Goal: Task Accomplishment & Management: Complete application form

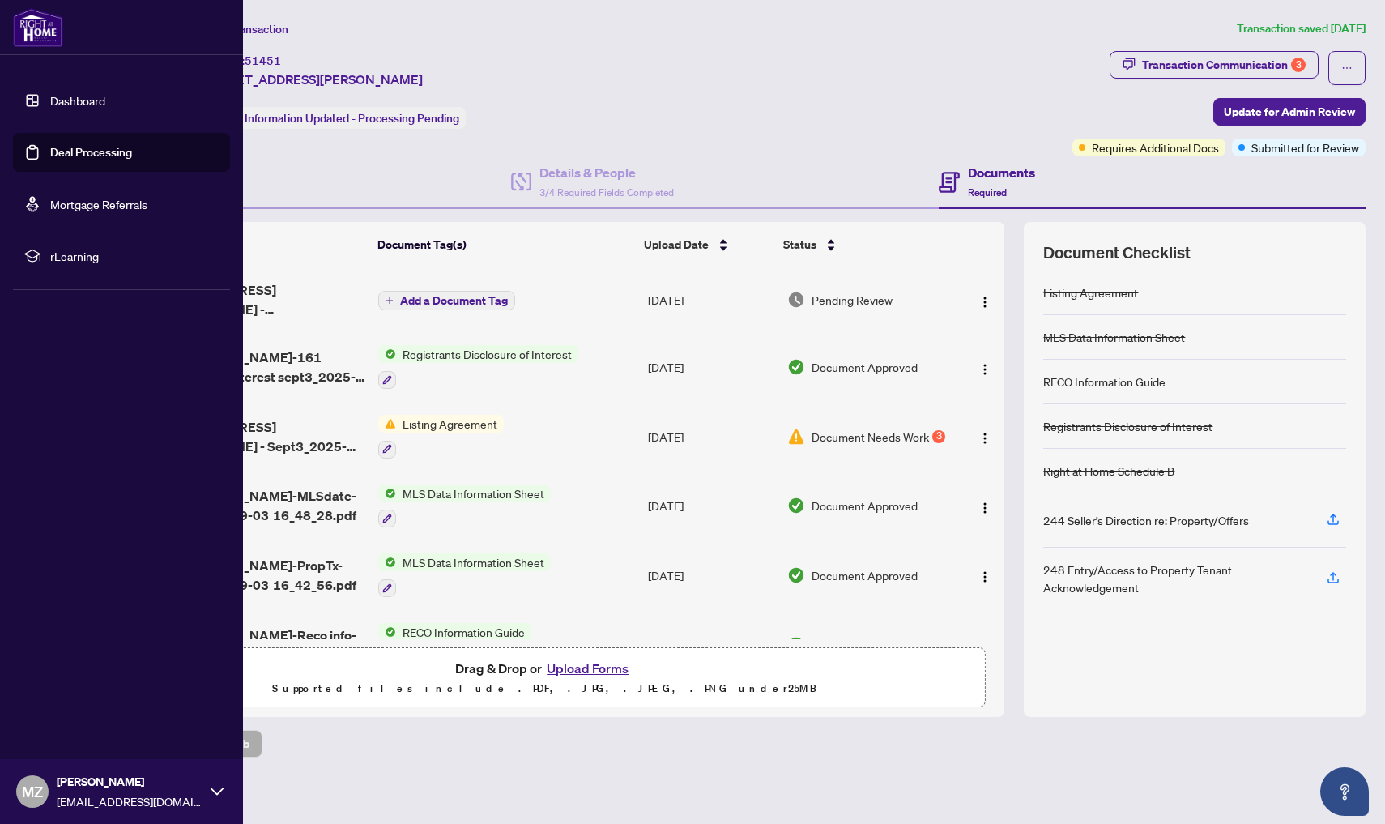
click at [62, 96] on link "Dashboard" at bounding box center [77, 100] width 55 height 15
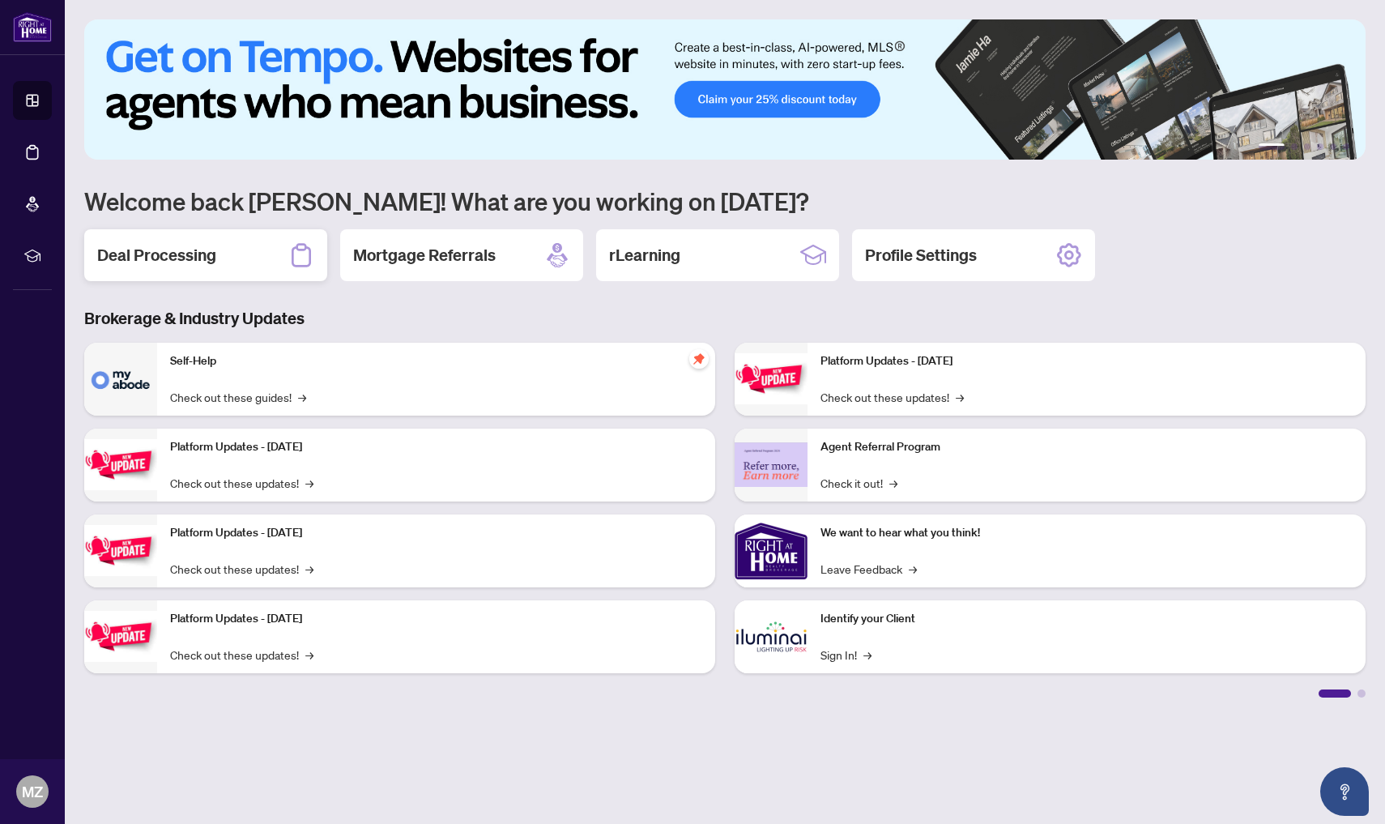
click at [216, 266] on div "Deal Processing" at bounding box center [205, 255] width 243 height 52
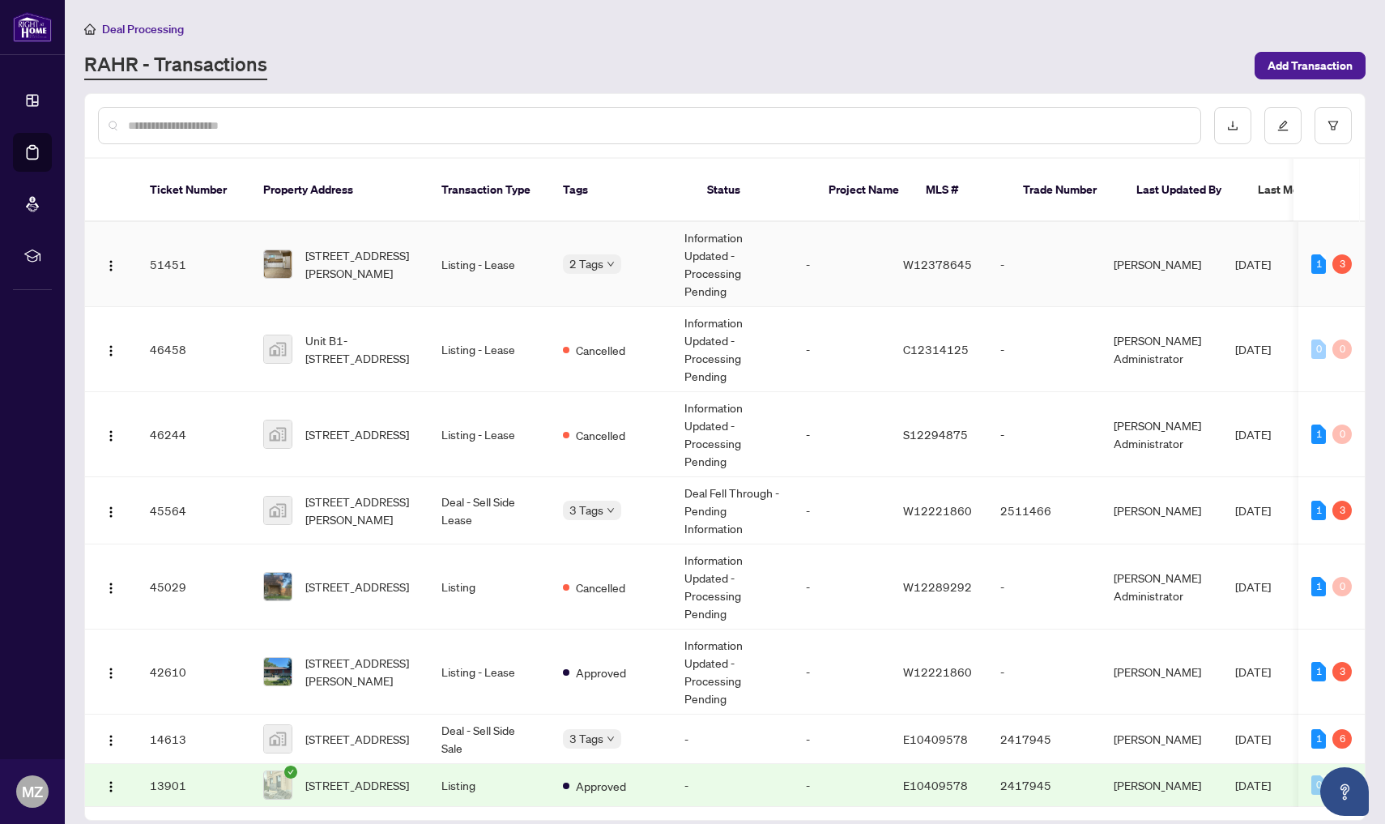
click at [650, 258] on td "2 Tags" at bounding box center [611, 264] width 122 height 85
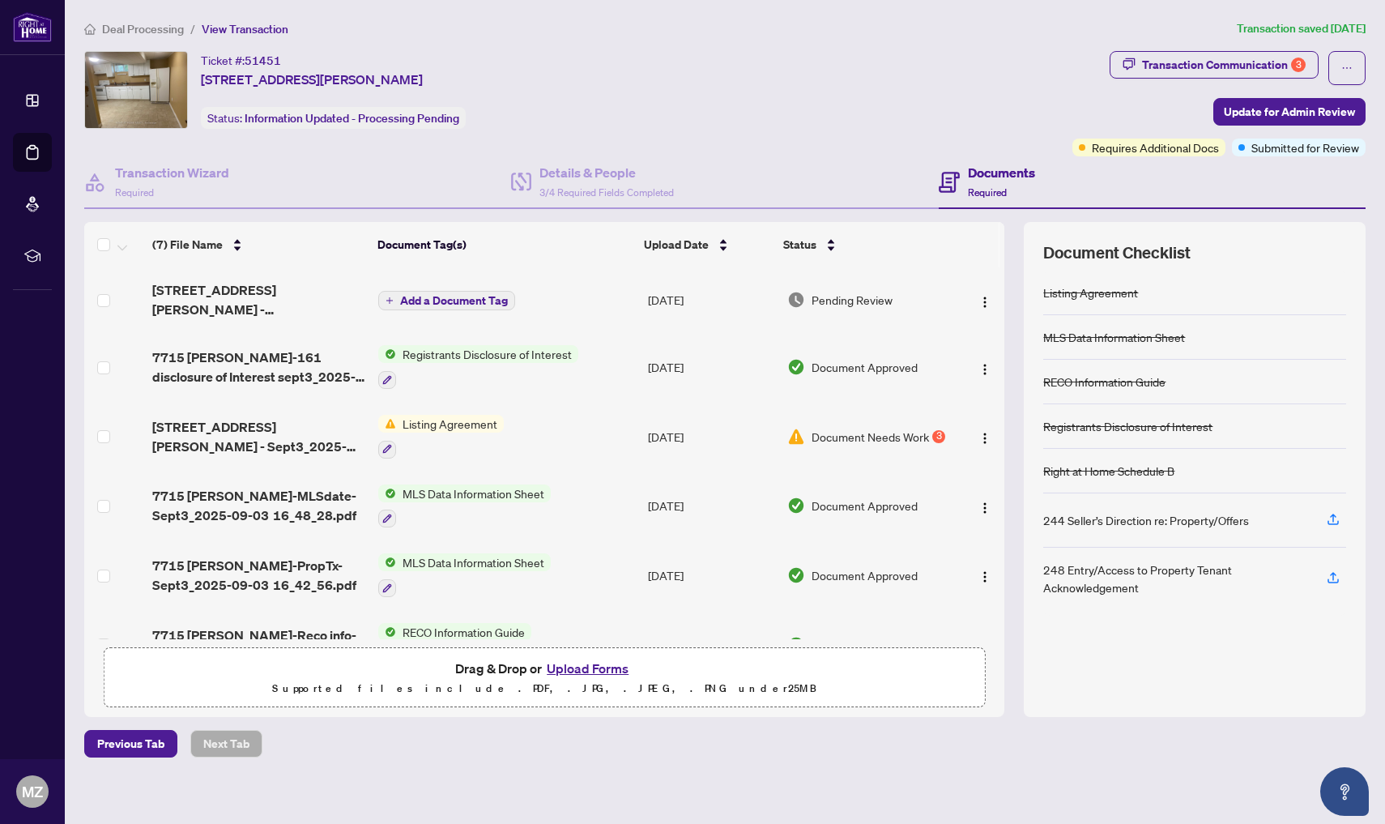
click at [582, 664] on button "Upload Forms" at bounding box center [588, 668] width 92 height 21
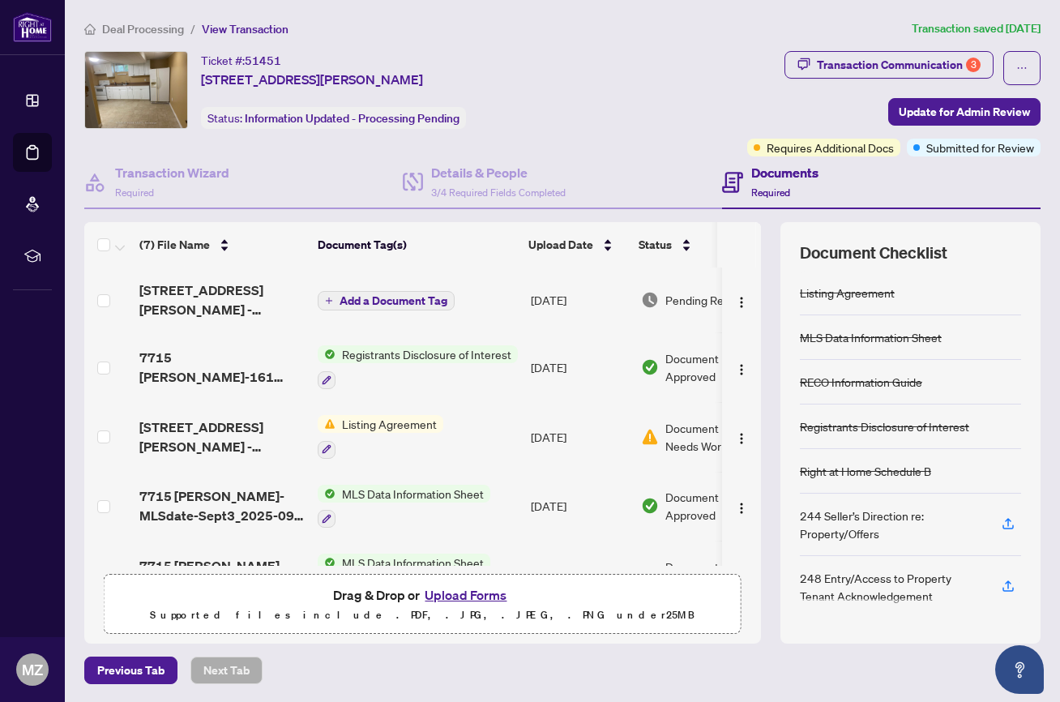
click at [453, 590] on button "Upload Forms" at bounding box center [466, 594] width 92 height 21
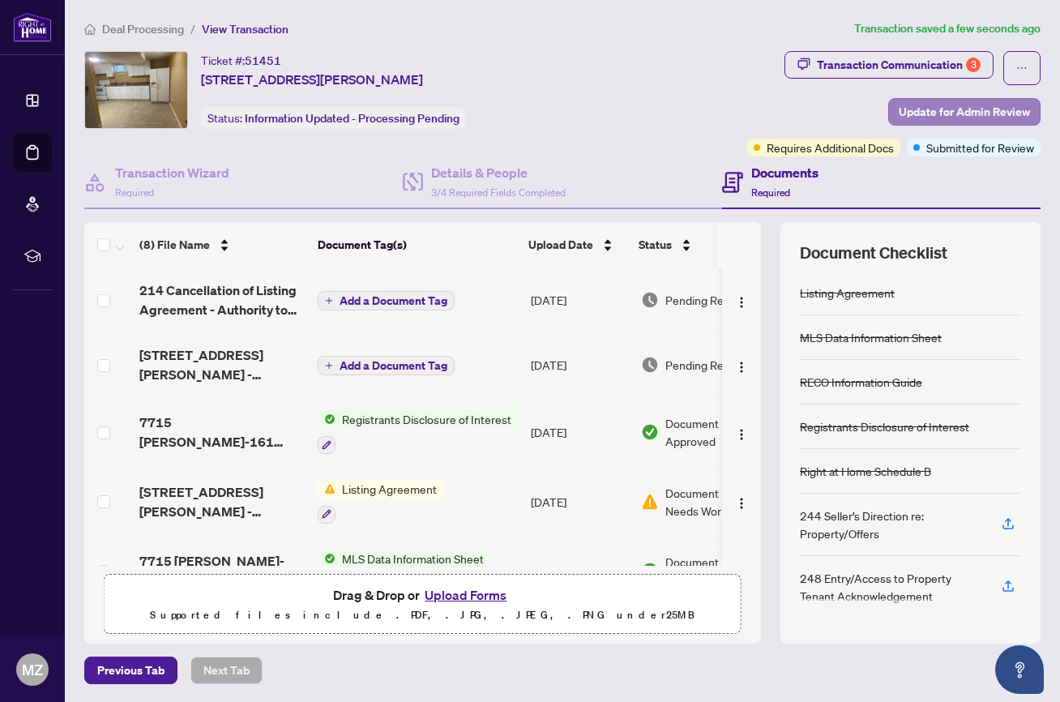
click at [958, 108] on span "Update for Admin Review" at bounding box center [963, 112] width 131 height 26
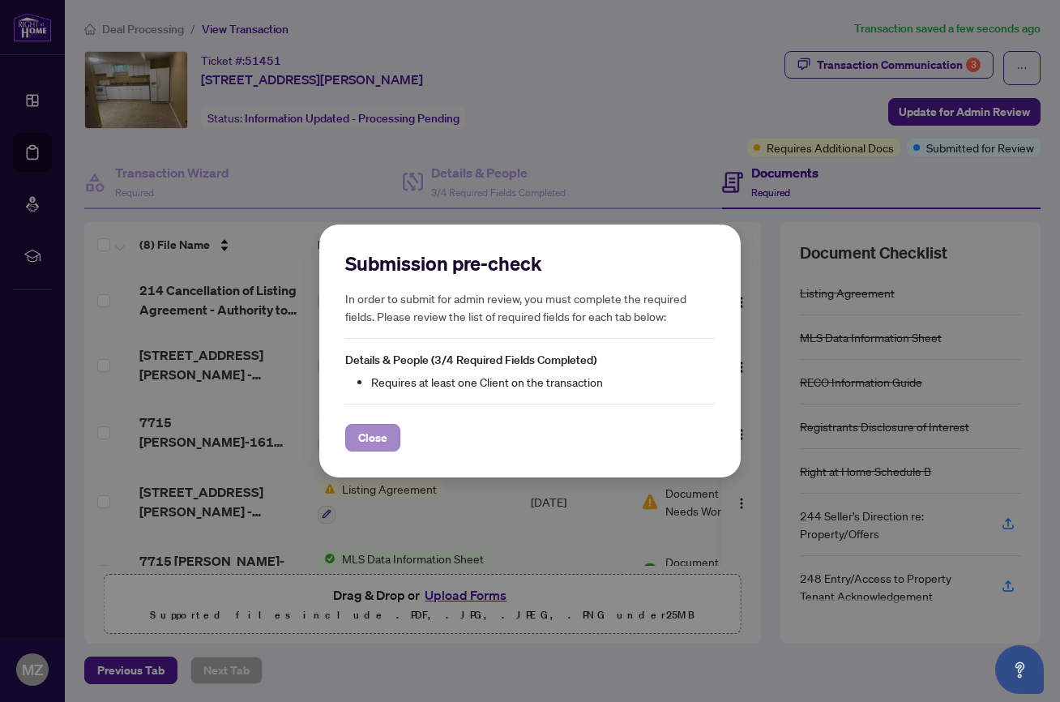
click at [381, 433] on span "Close" at bounding box center [372, 437] width 29 height 26
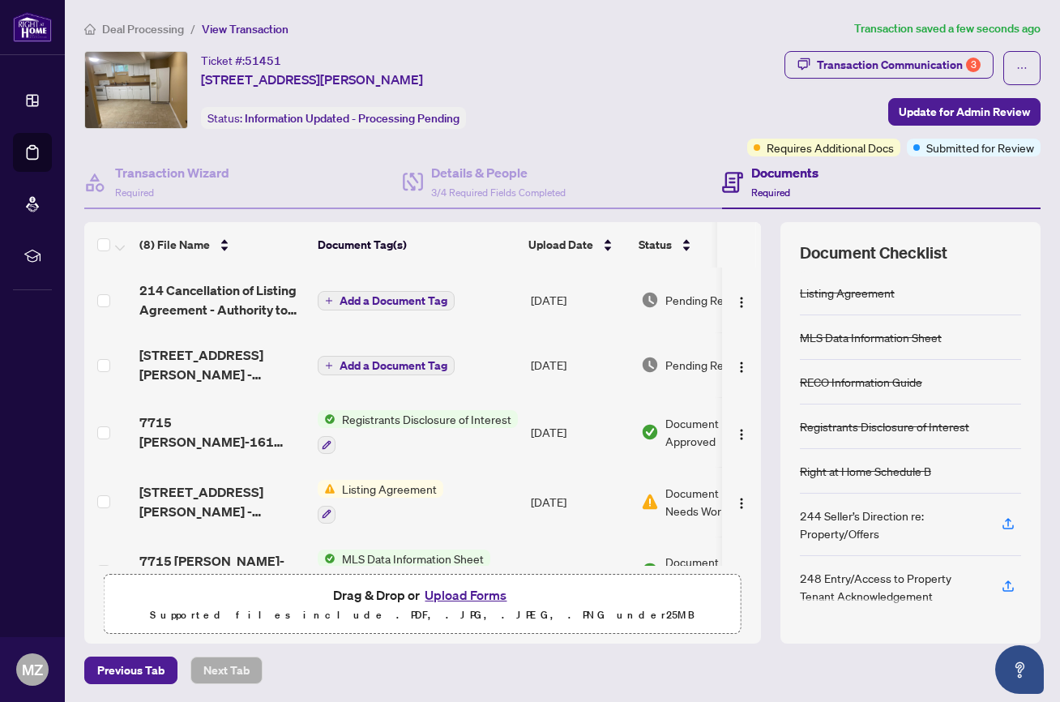
click at [382, 487] on span "Listing Agreement" at bounding box center [389, 489] width 108 height 18
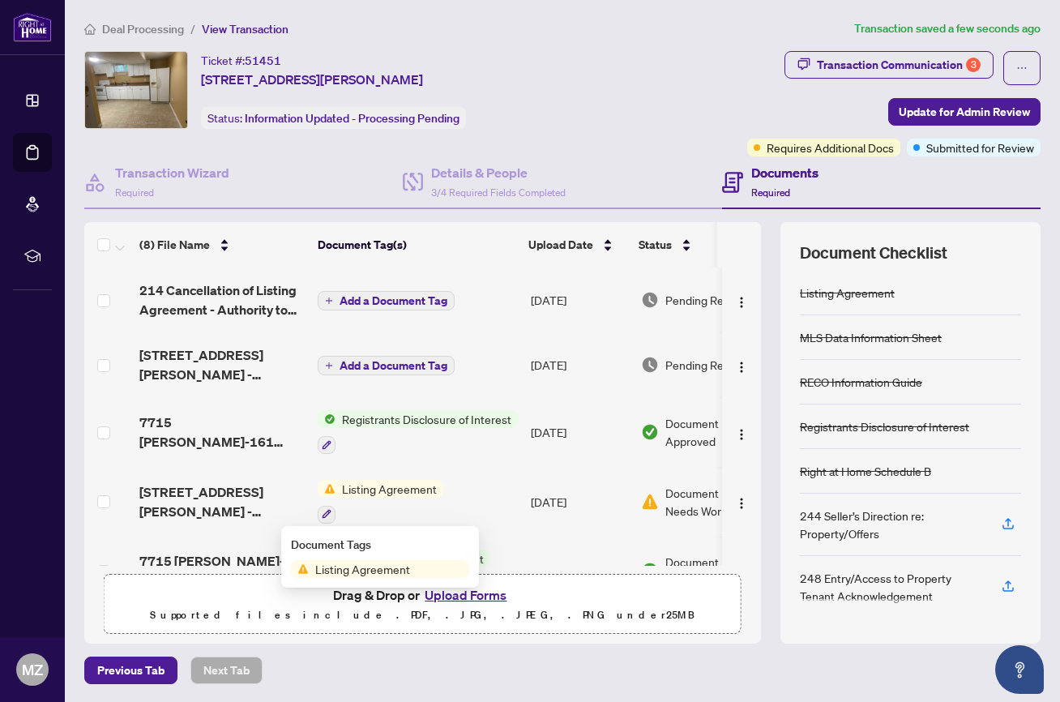
click at [490, 504] on td "Listing Agreement" at bounding box center [417, 502] width 213 height 70
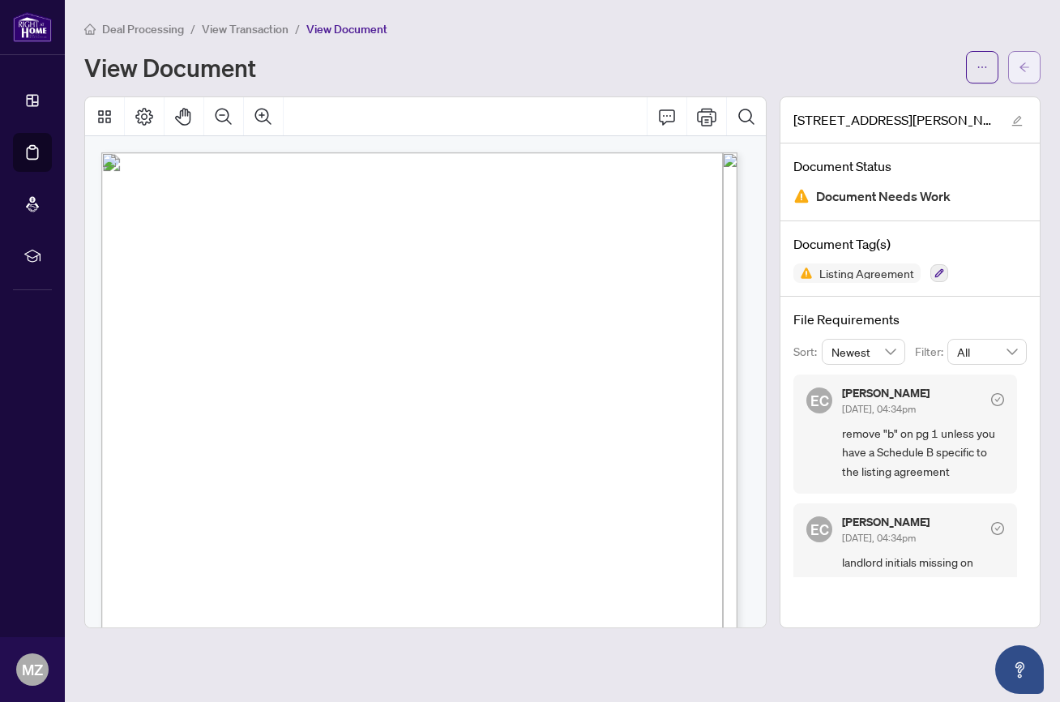
click at [1022, 69] on icon "arrow-left" at bounding box center [1024, 66] width 10 height 9
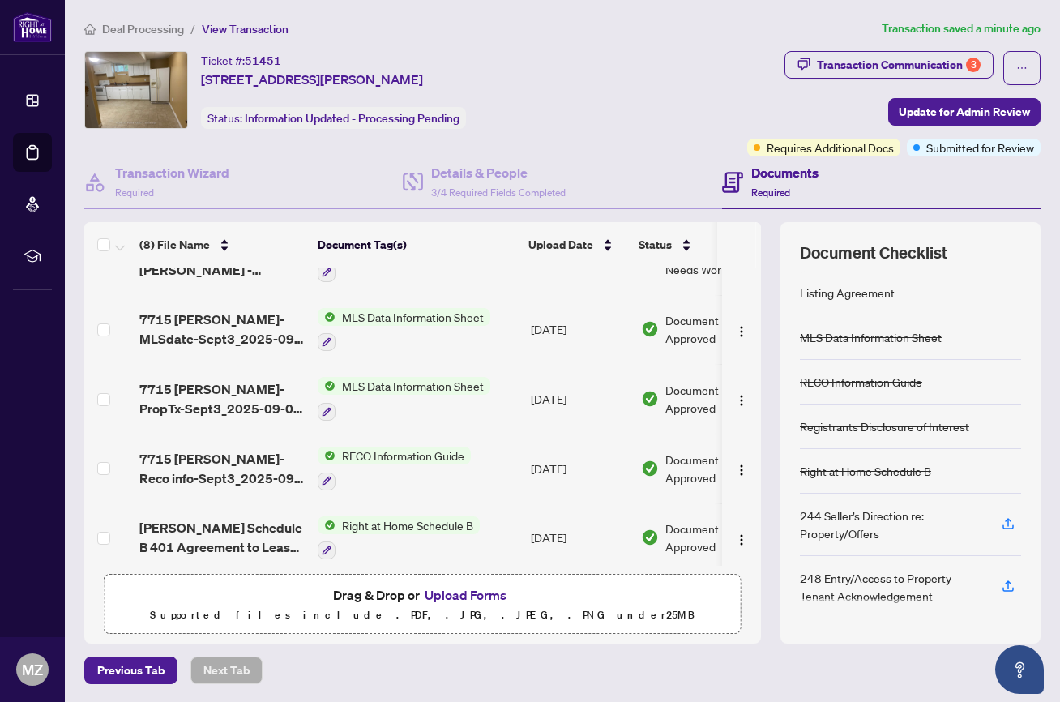
scroll to position [126, 0]
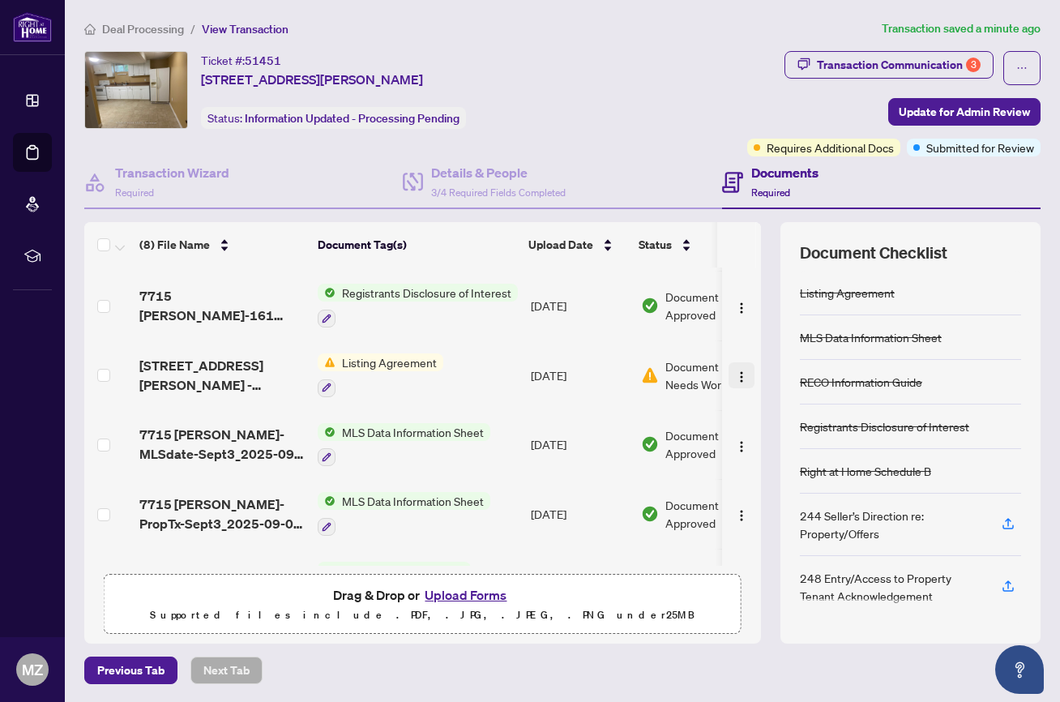
click at [735, 376] on img "button" at bounding box center [741, 376] width 13 height 13
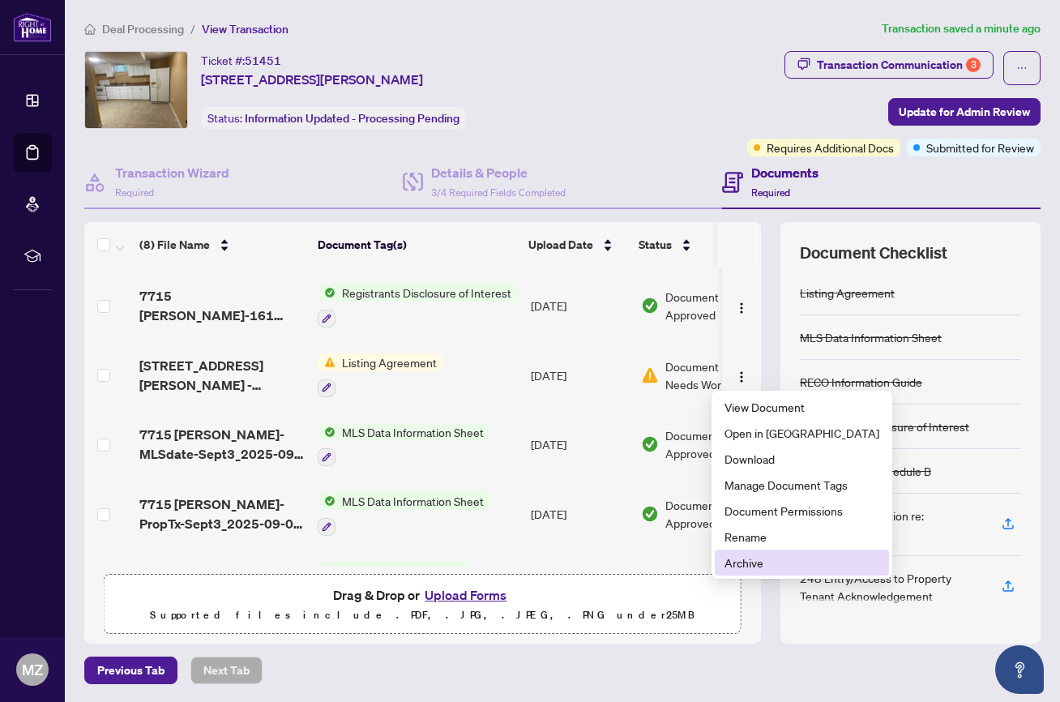
click at [757, 566] on span "Archive" at bounding box center [801, 562] width 155 height 18
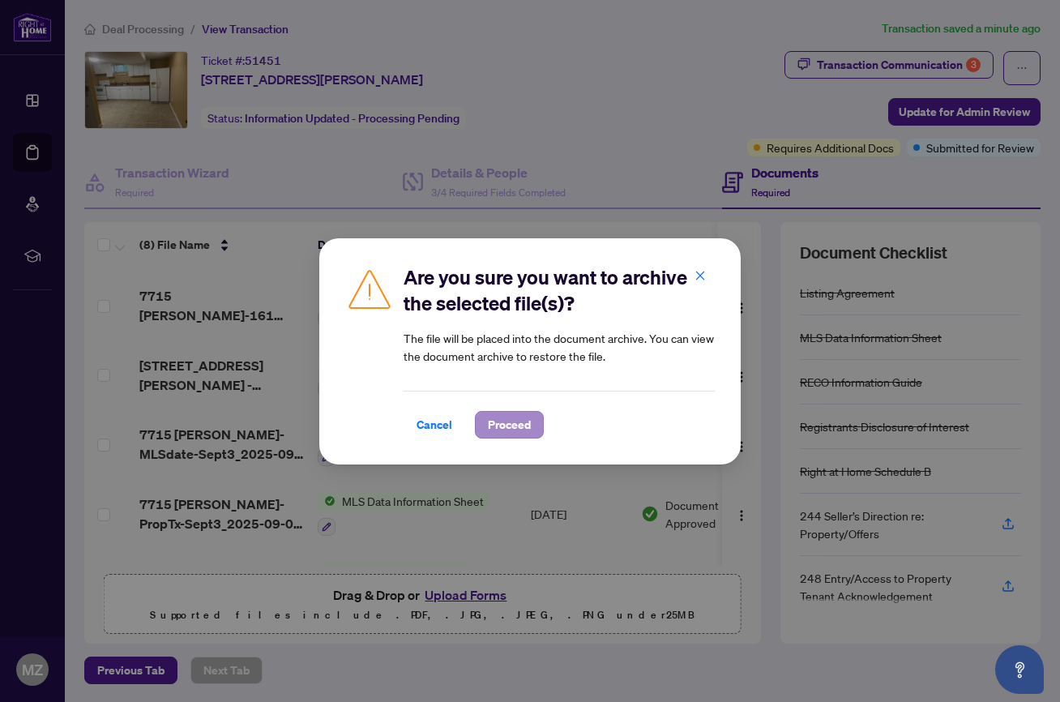
click at [510, 425] on span "Proceed" at bounding box center [509, 425] width 43 height 26
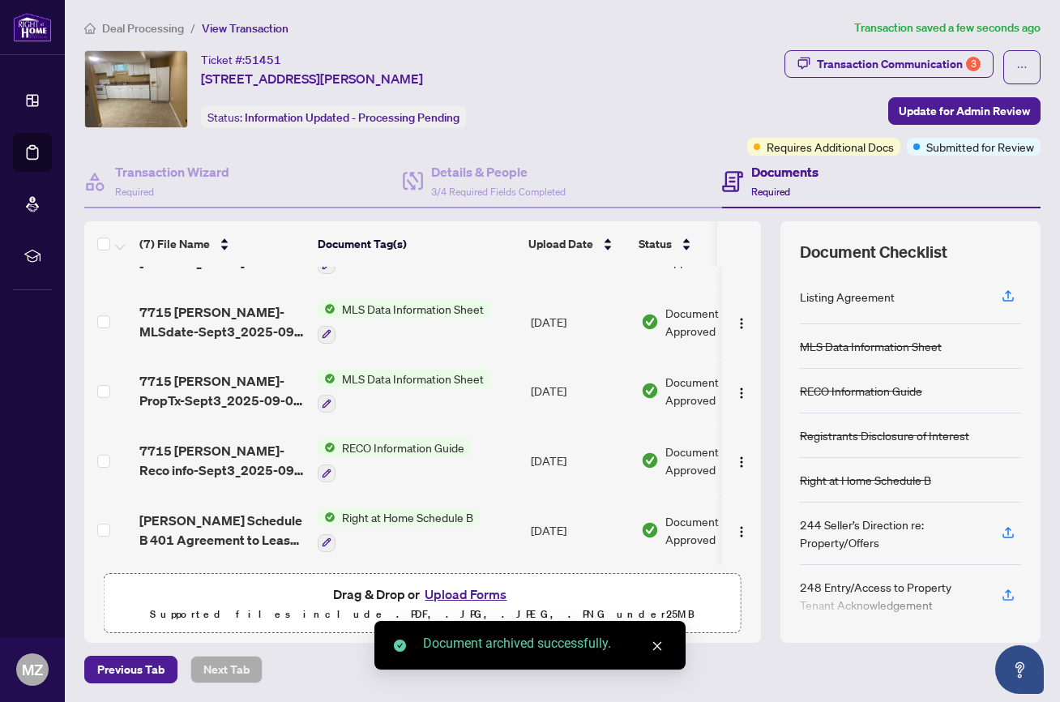
scroll to position [0, 0]
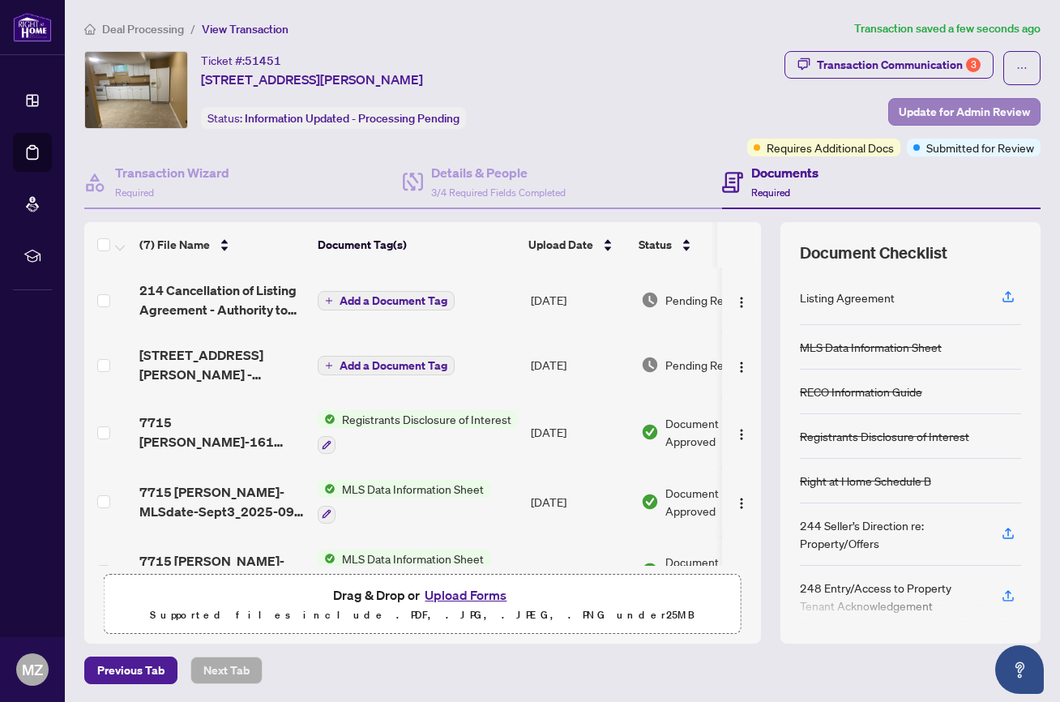
click at [947, 112] on span "Update for Admin Review" at bounding box center [963, 112] width 131 height 26
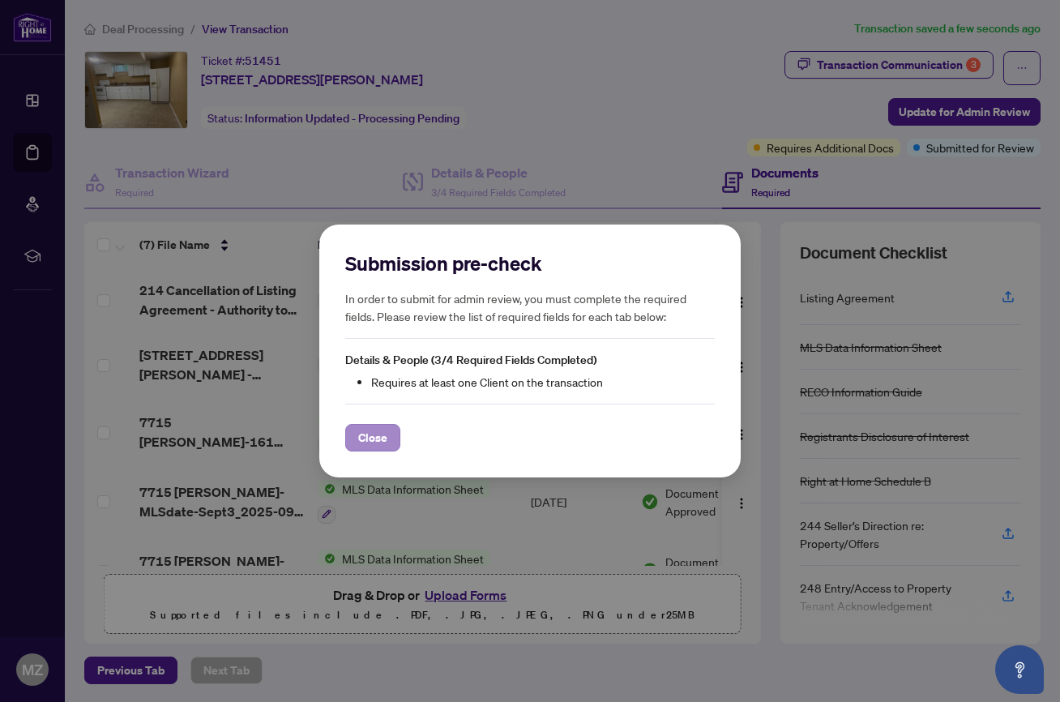
click at [376, 442] on span "Close" at bounding box center [372, 437] width 29 height 26
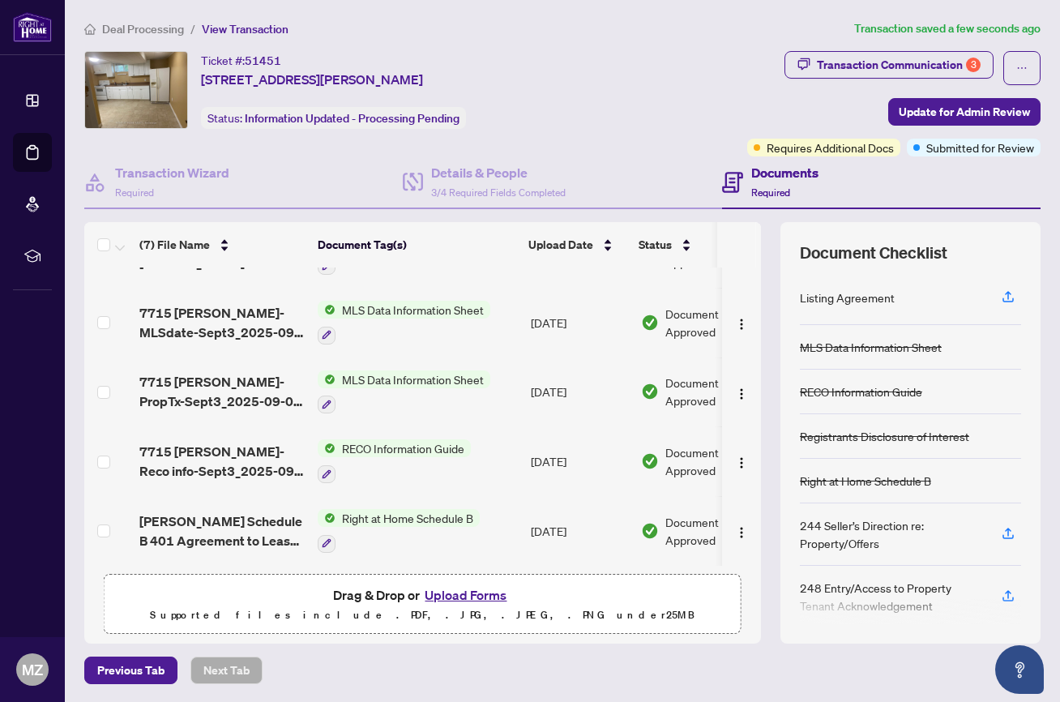
scroll to position [1, 0]
click at [794, 108] on div "Transaction Communication 3 Update for Admin Review Requires Additional Docs Su…" at bounding box center [825, 102] width 431 height 105
click at [780, 175] on h4 "Documents" at bounding box center [784, 171] width 67 height 19
click at [926, 146] on span "Submitted for Review" at bounding box center [980, 147] width 108 height 18
click at [965, 113] on span "Update for Admin Review" at bounding box center [963, 111] width 131 height 26
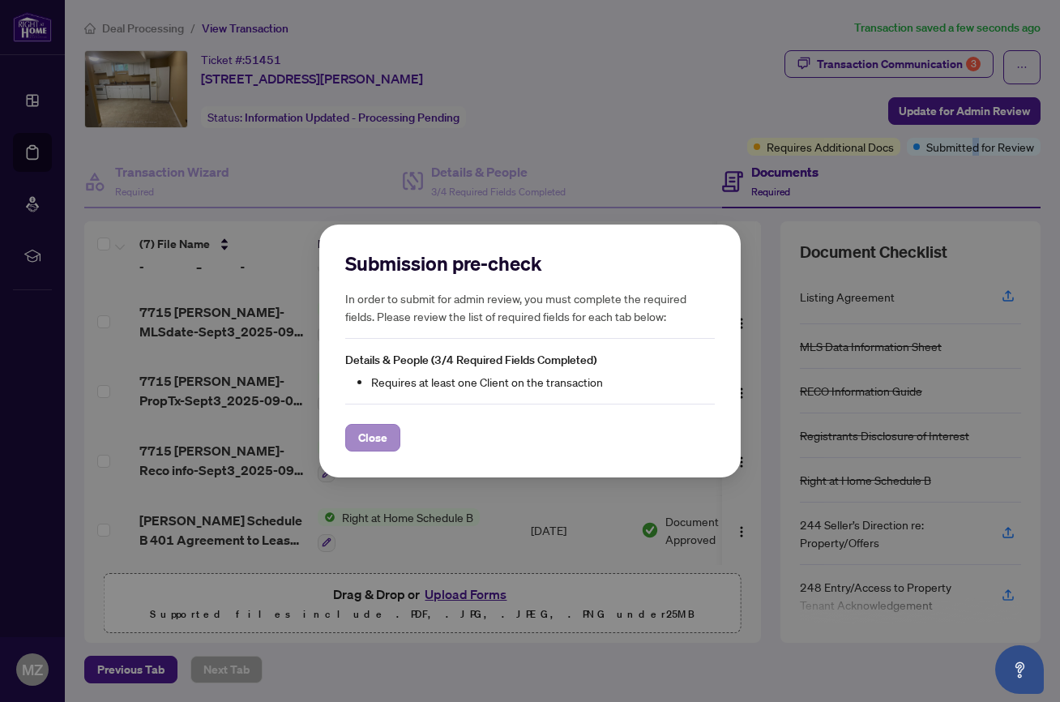
click at [384, 440] on span "Close" at bounding box center [372, 437] width 29 height 26
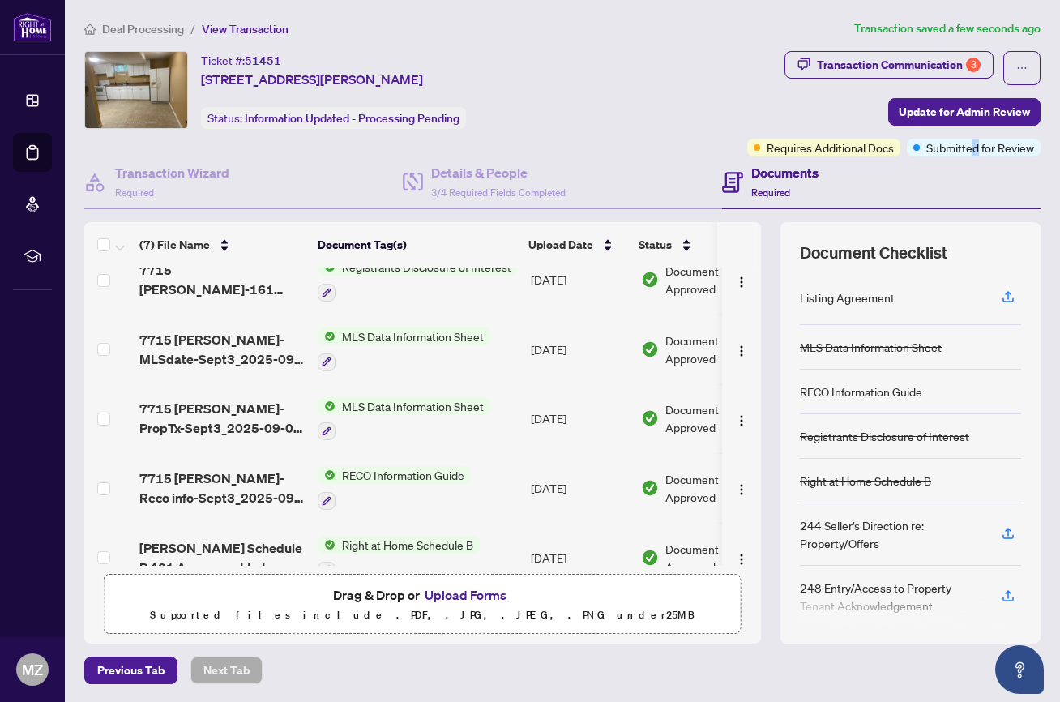
scroll to position [0, 0]
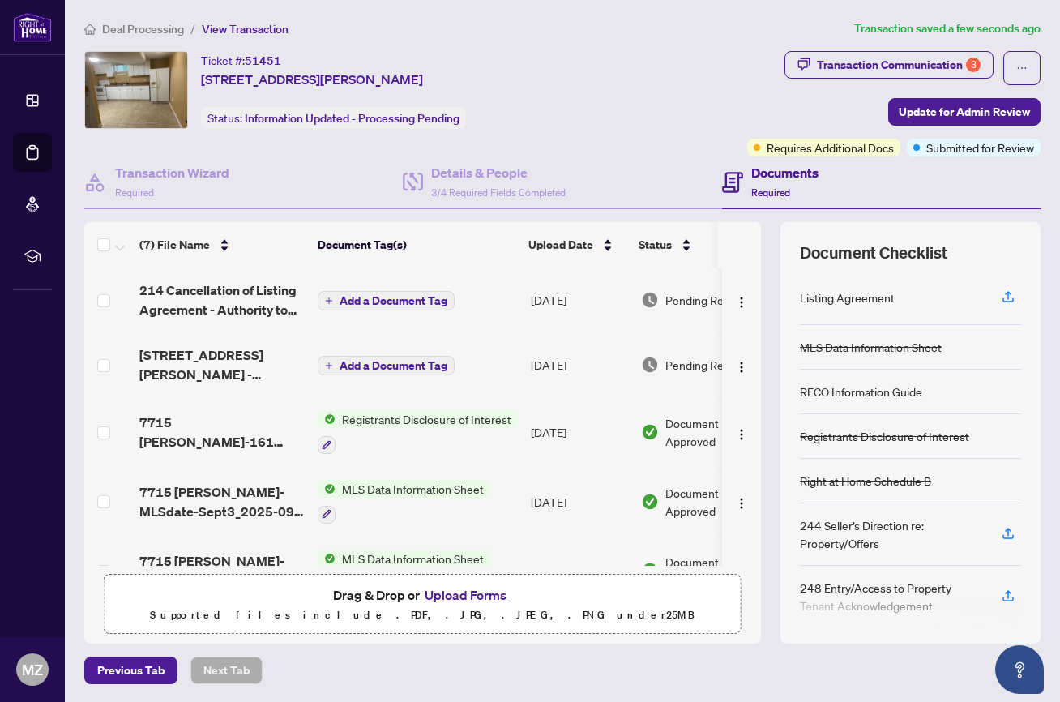
click at [655, 109] on div "Transaction Communication 3 Update for Admin Review Requires Additional Docs Su…" at bounding box center [825, 103] width 431 height 105
